Goal: Transaction & Acquisition: Purchase product/service

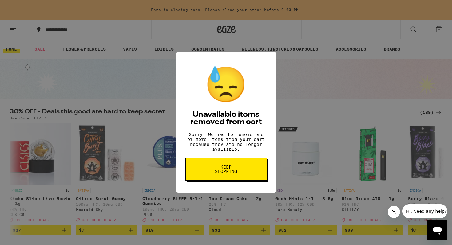
click at [236, 174] on span "Keep Shopping" at bounding box center [226, 169] width 32 height 9
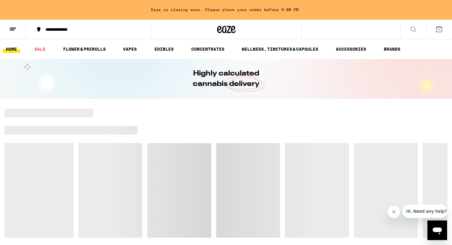
click at [212, 10] on div "Eaze is closing soon. Please place your order before 9:00 PM." at bounding box center [226, 10] width 452 height 20
